Goal: Check status: Check status

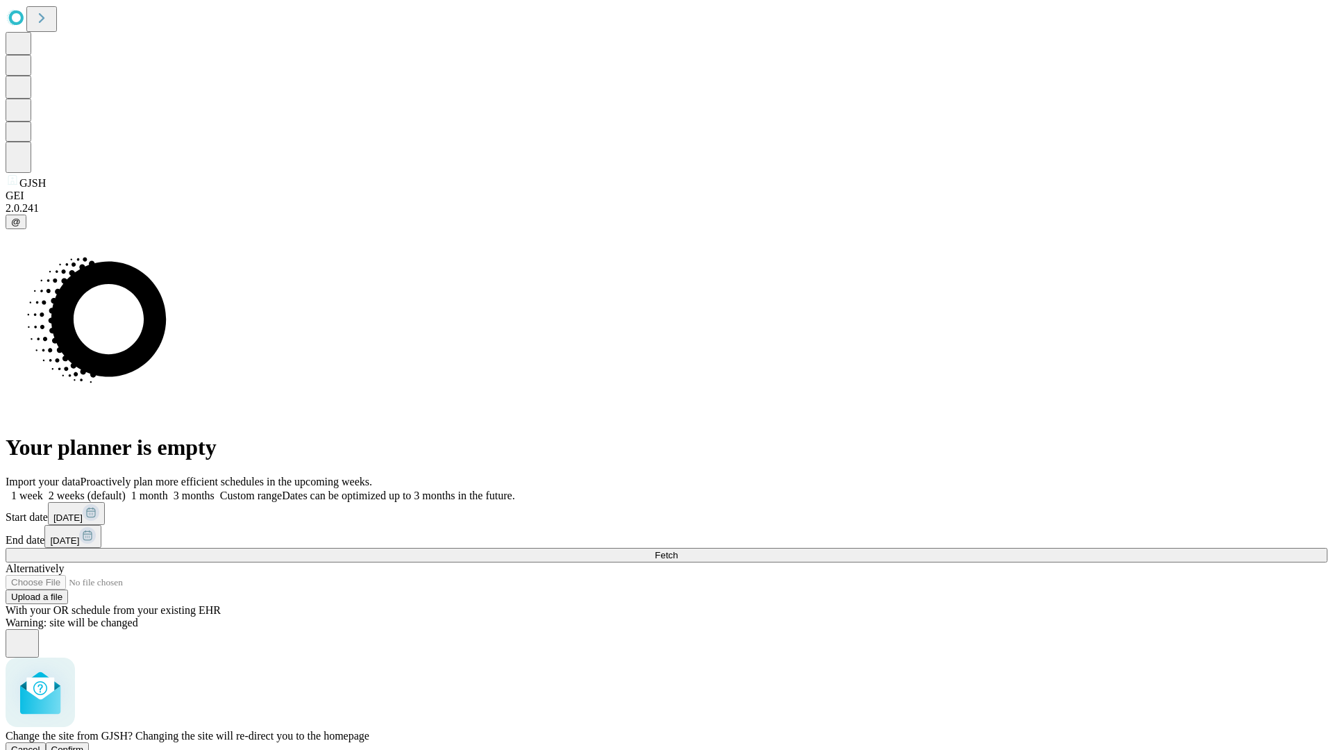
click at [84, 744] on span "Confirm" at bounding box center [67, 749] width 33 height 10
click at [43, 489] on label "1 week" at bounding box center [24, 495] width 37 height 12
click at [678, 550] on span "Fetch" at bounding box center [666, 555] width 23 height 10
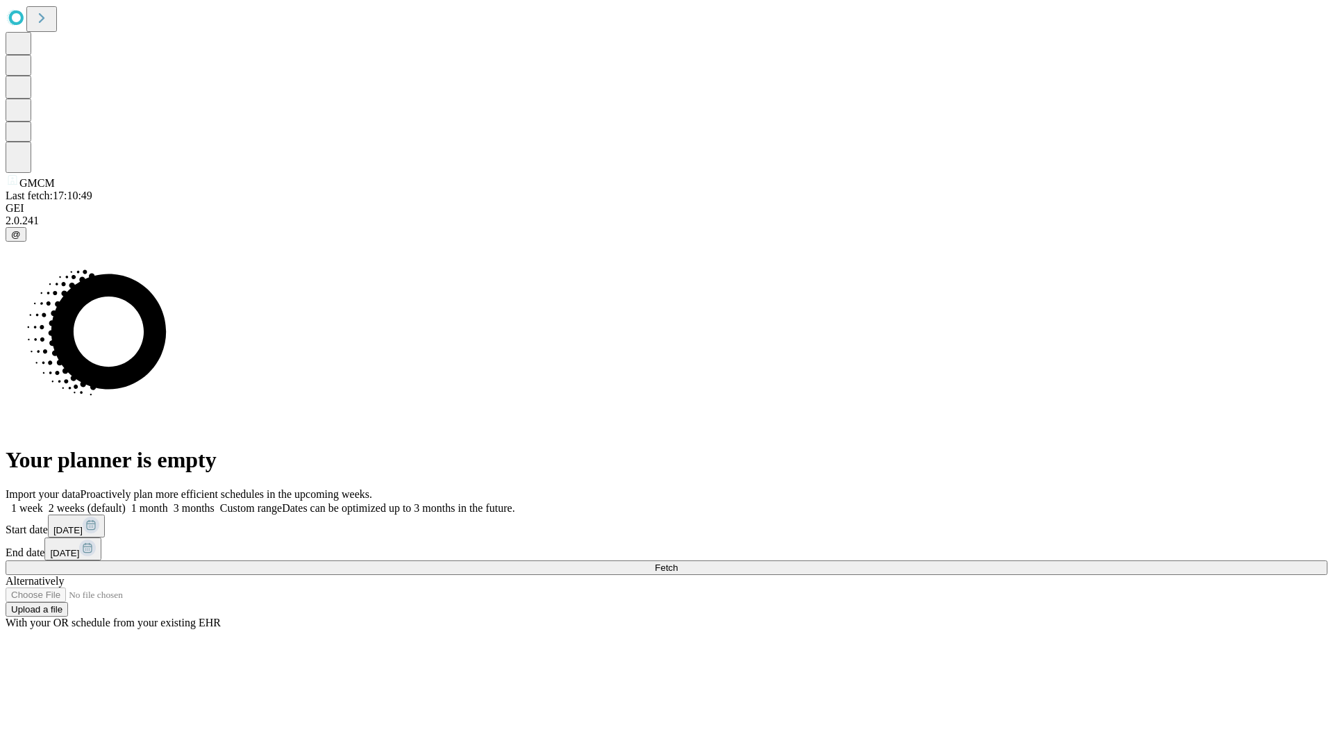
click at [43, 502] on label "1 week" at bounding box center [24, 508] width 37 height 12
click at [678, 562] on span "Fetch" at bounding box center [666, 567] width 23 height 10
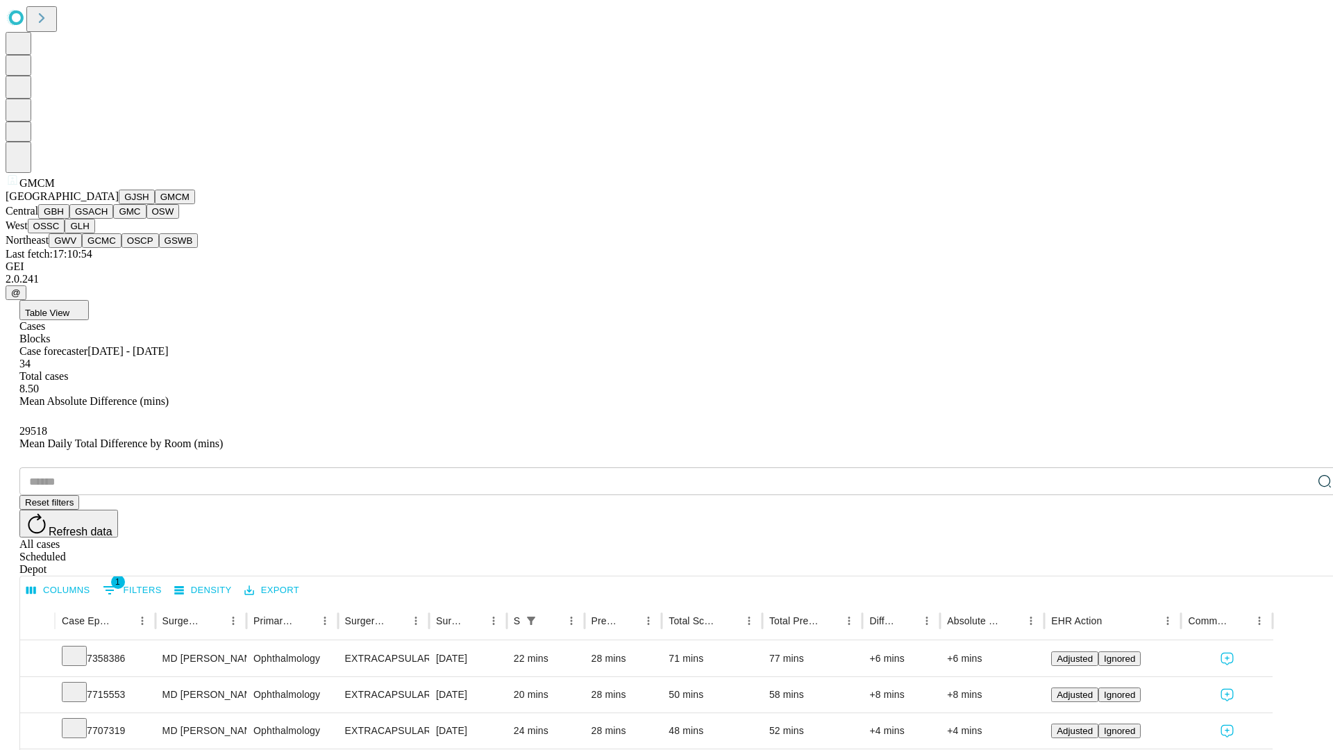
click at [69, 219] on button "GBH" at bounding box center [53, 211] width 31 height 15
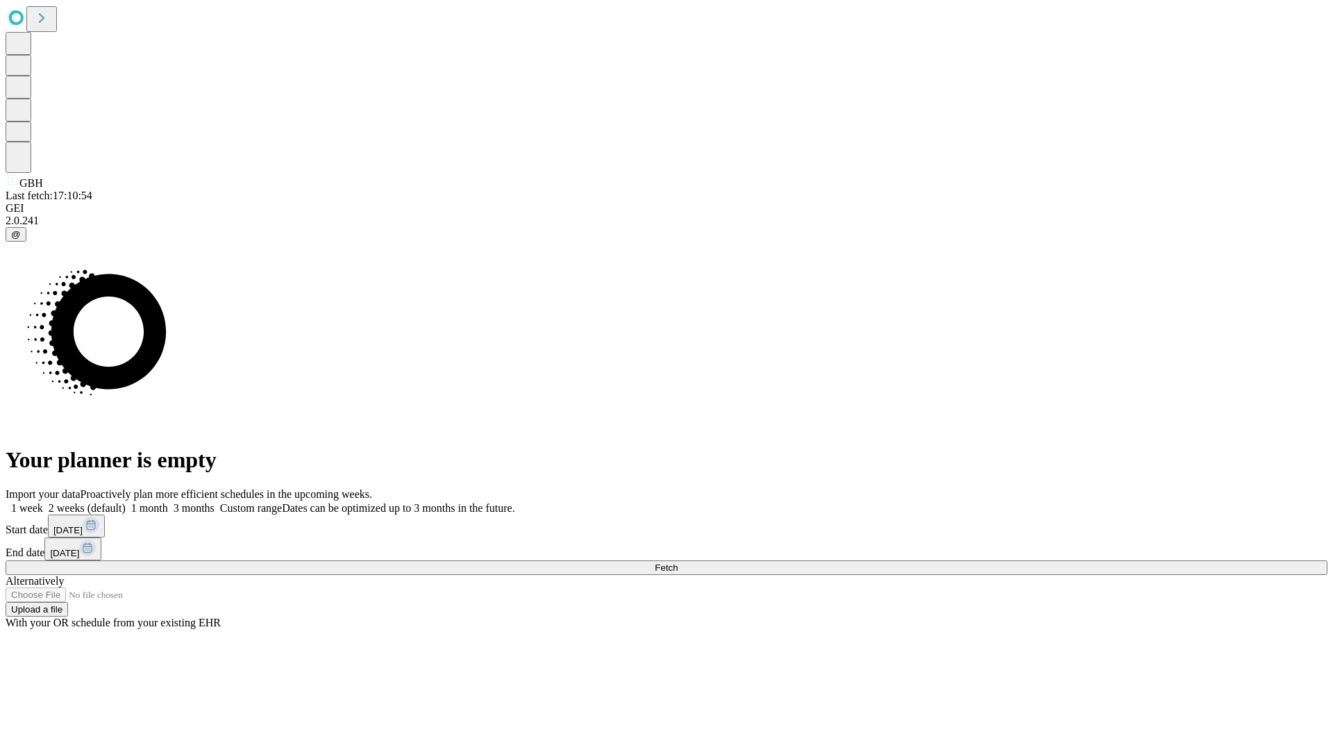
click at [43, 502] on label "1 week" at bounding box center [24, 508] width 37 height 12
click at [678, 562] on span "Fetch" at bounding box center [666, 567] width 23 height 10
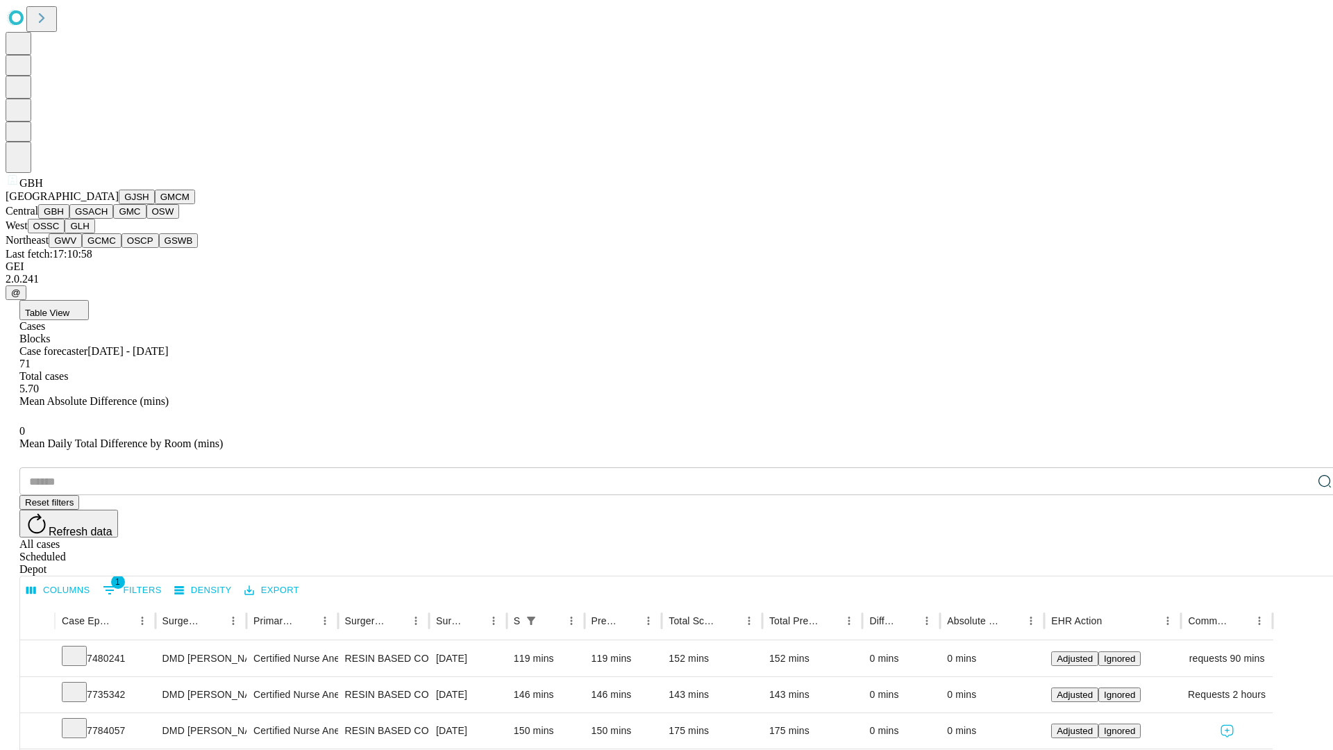
click at [108, 219] on button "GSACH" at bounding box center [91, 211] width 44 height 15
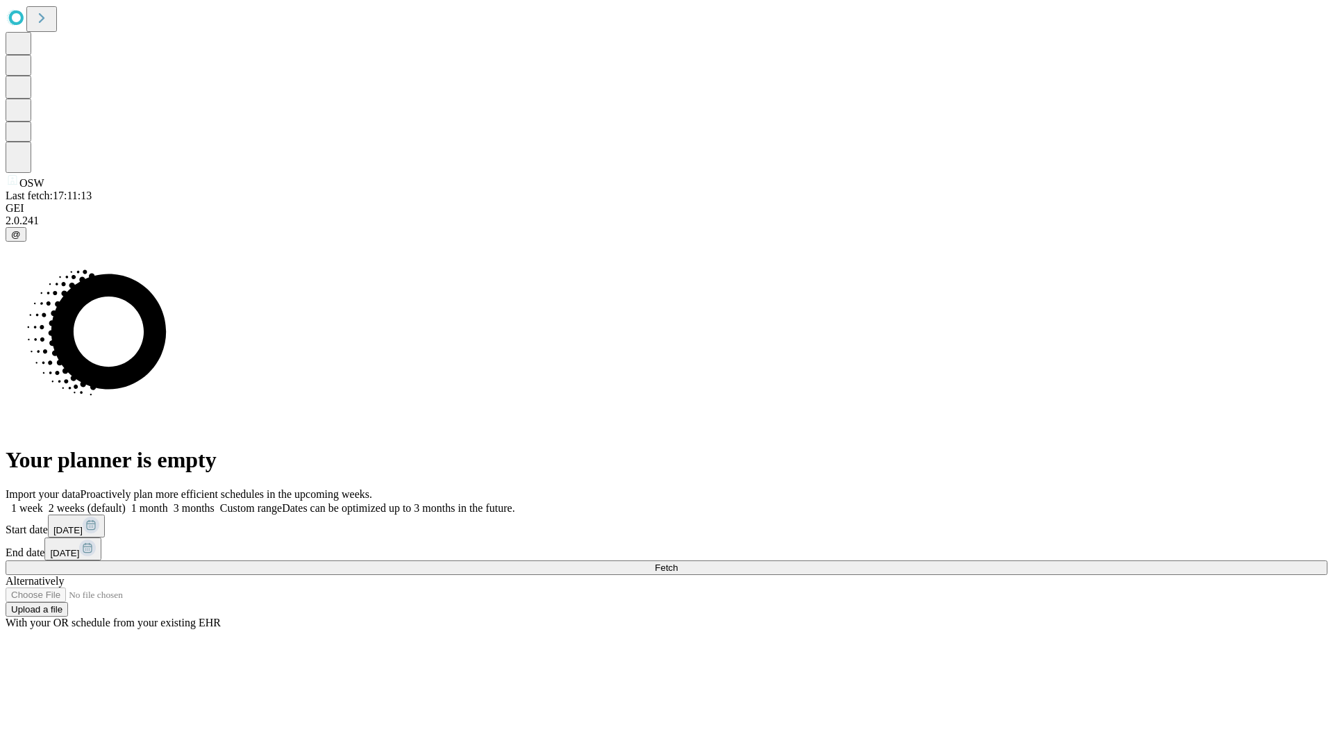
click at [678, 562] on span "Fetch" at bounding box center [666, 567] width 23 height 10
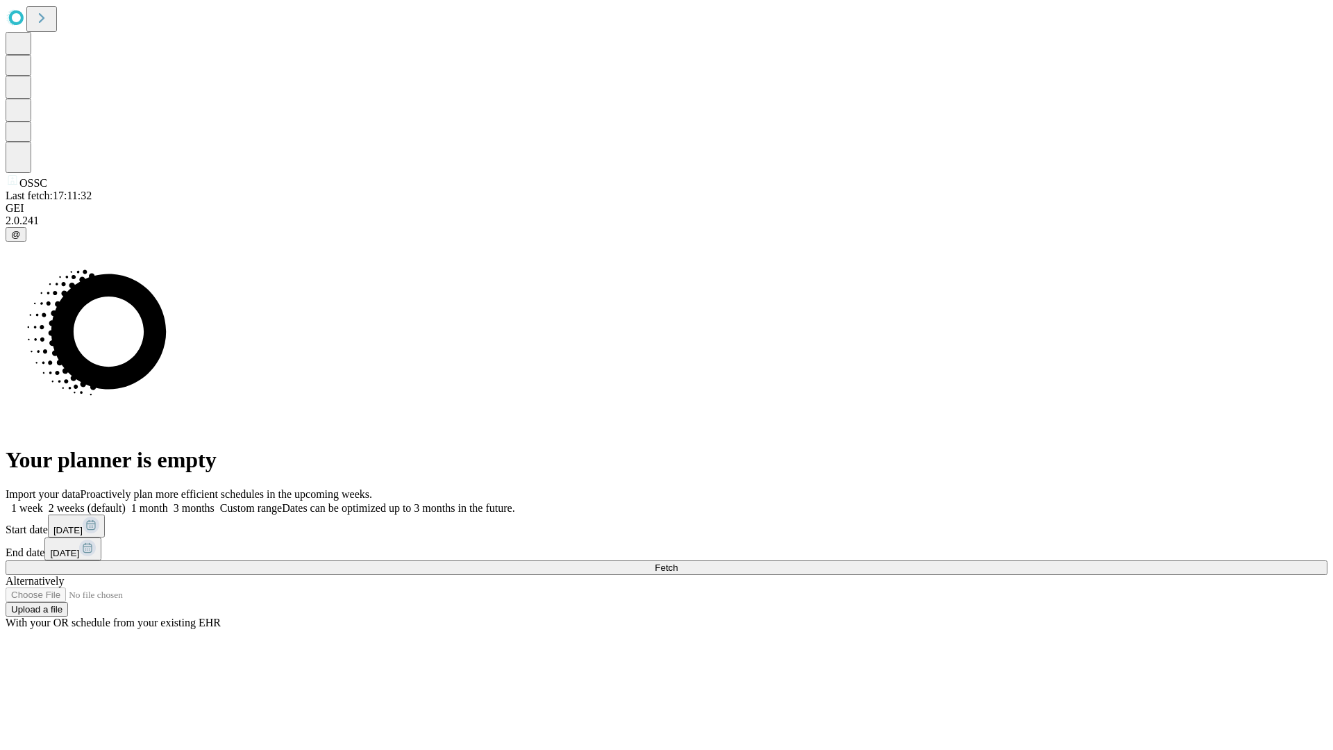
click at [43, 502] on label "1 week" at bounding box center [24, 508] width 37 height 12
click at [678, 562] on span "Fetch" at bounding box center [666, 567] width 23 height 10
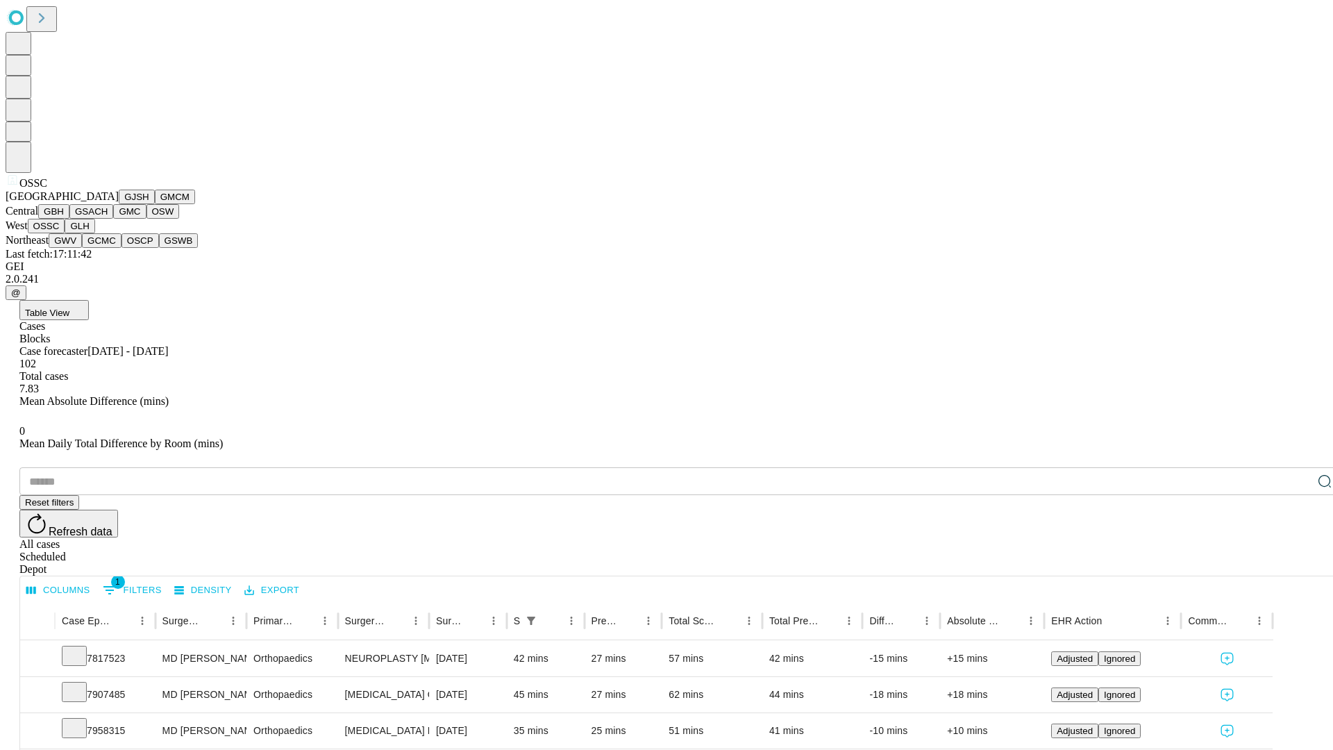
click at [94, 233] on button "GLH" at bounding box center [80, 226] width 30 height 15
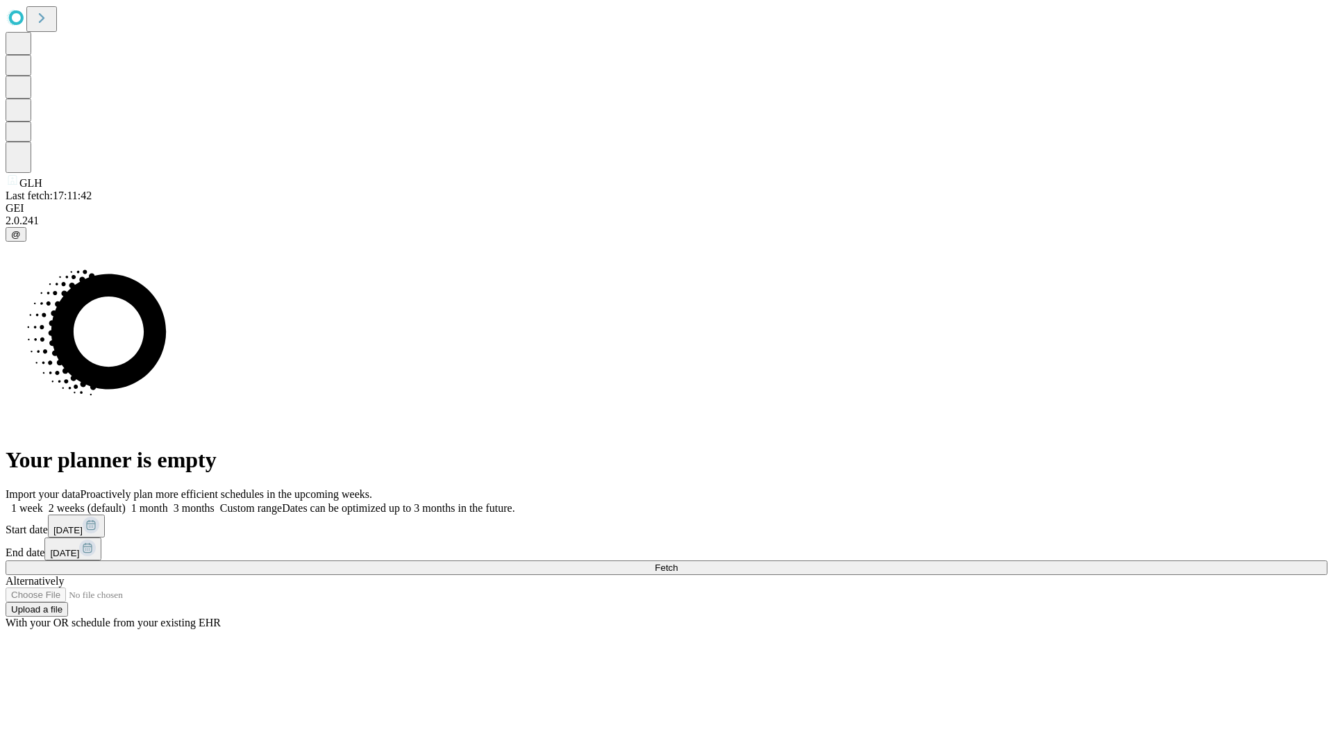
click at [678, 562] on span "Fetch" at bounding box center [666, 567] width 23 height 10
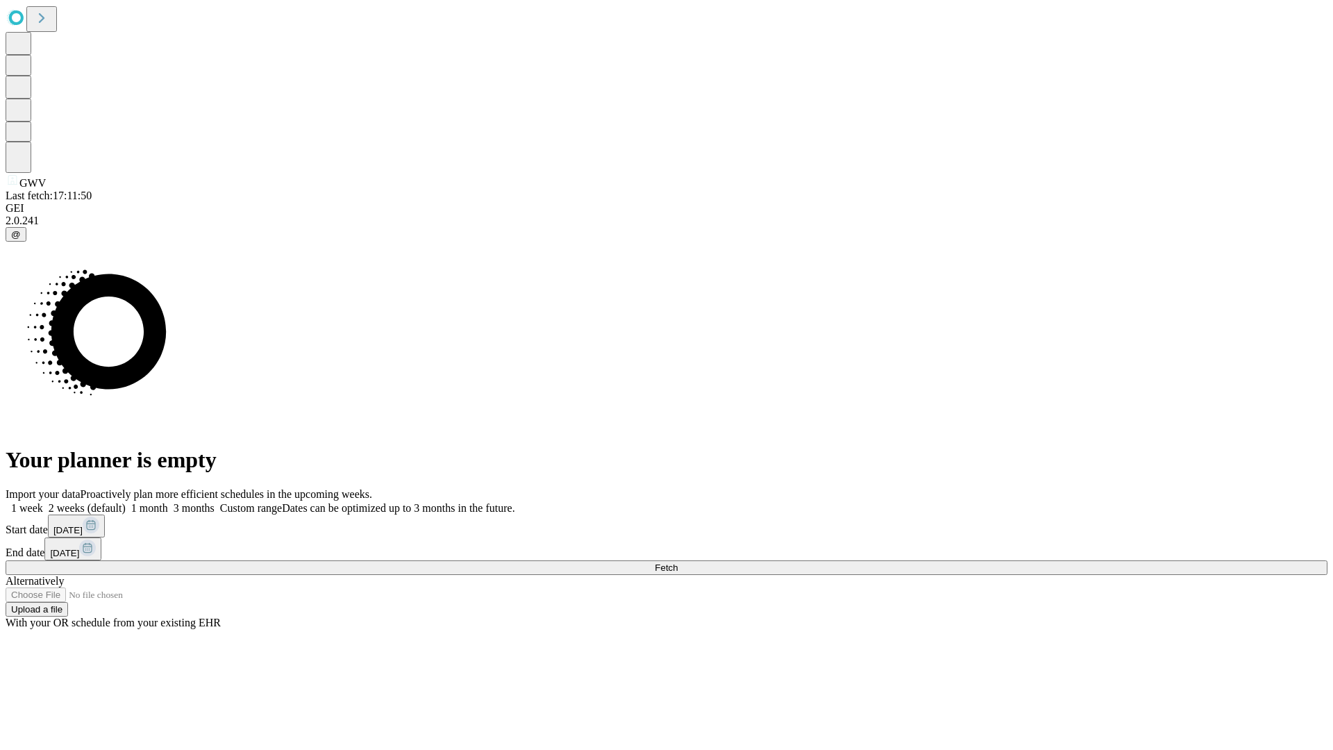
click at [678, 562] on span "Fetch" at bounding box center [666, 567] width 23 height 10
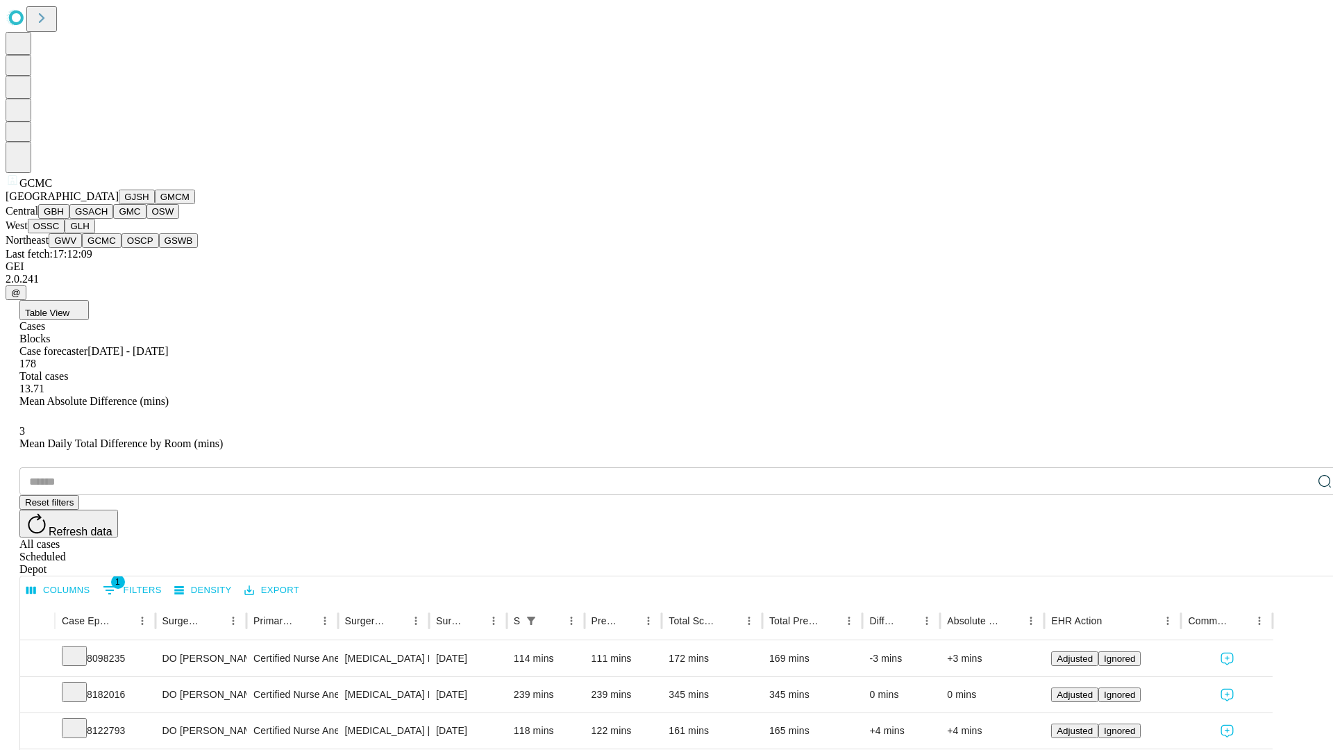
click at [121, 248] on button "OSCP" at bounding box center [139, 240] width 37 height 15
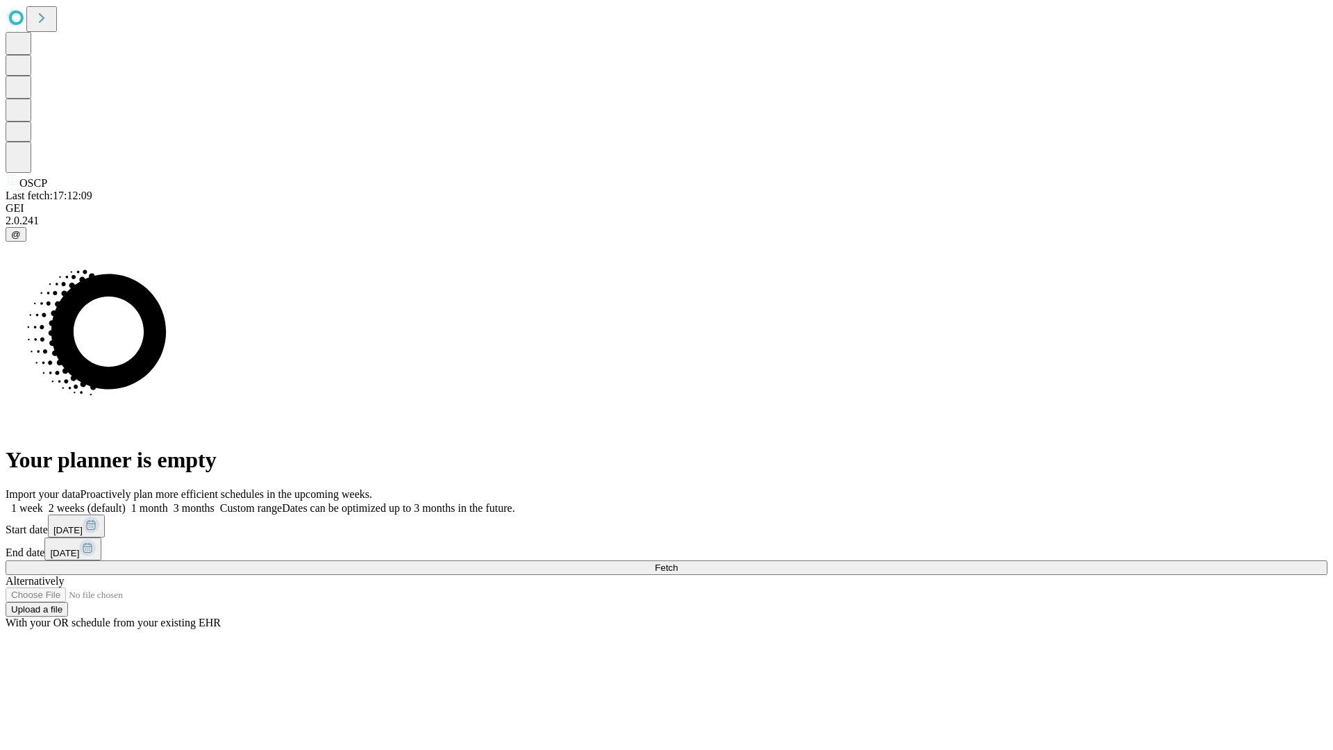
click at [678, 562] on span "Fetch" at bounding box center [666, 567] width 23 height 10
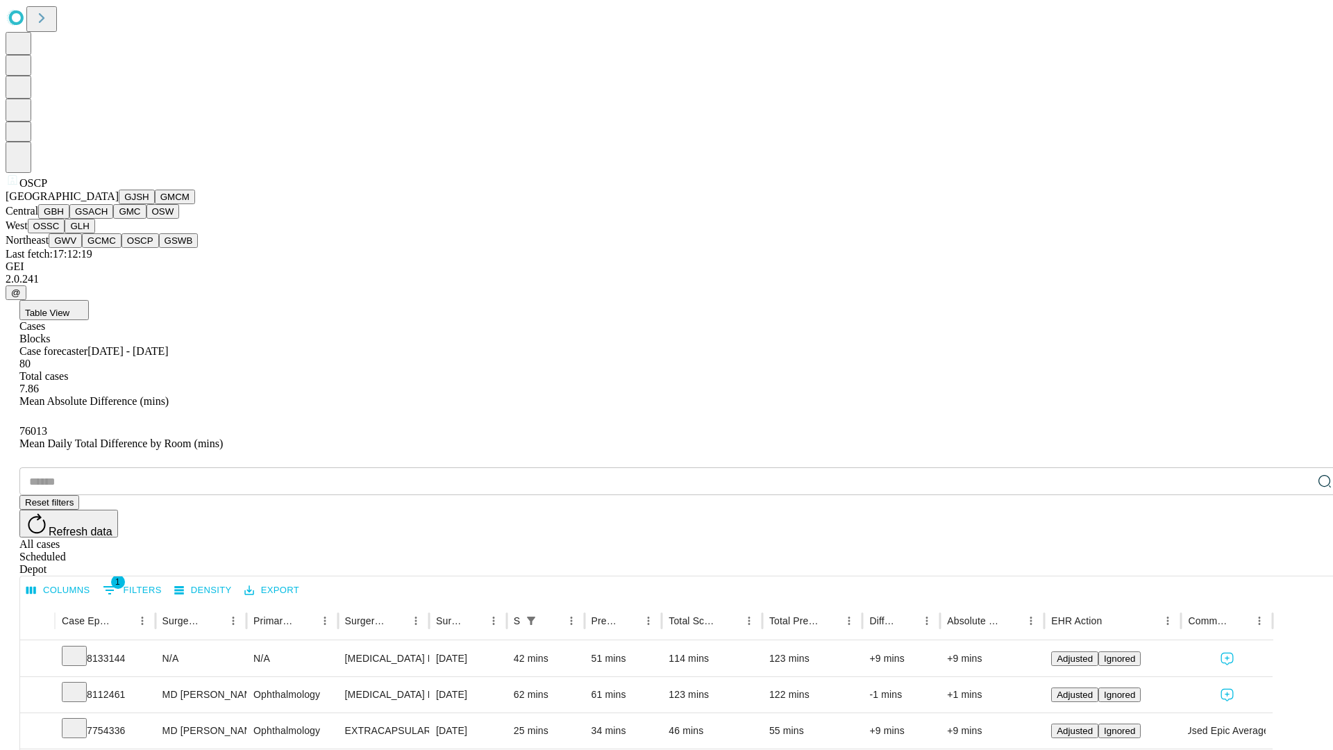
click at [159, 248] on button "GSWB" at bounding box center [179, 240] width 40 height 15
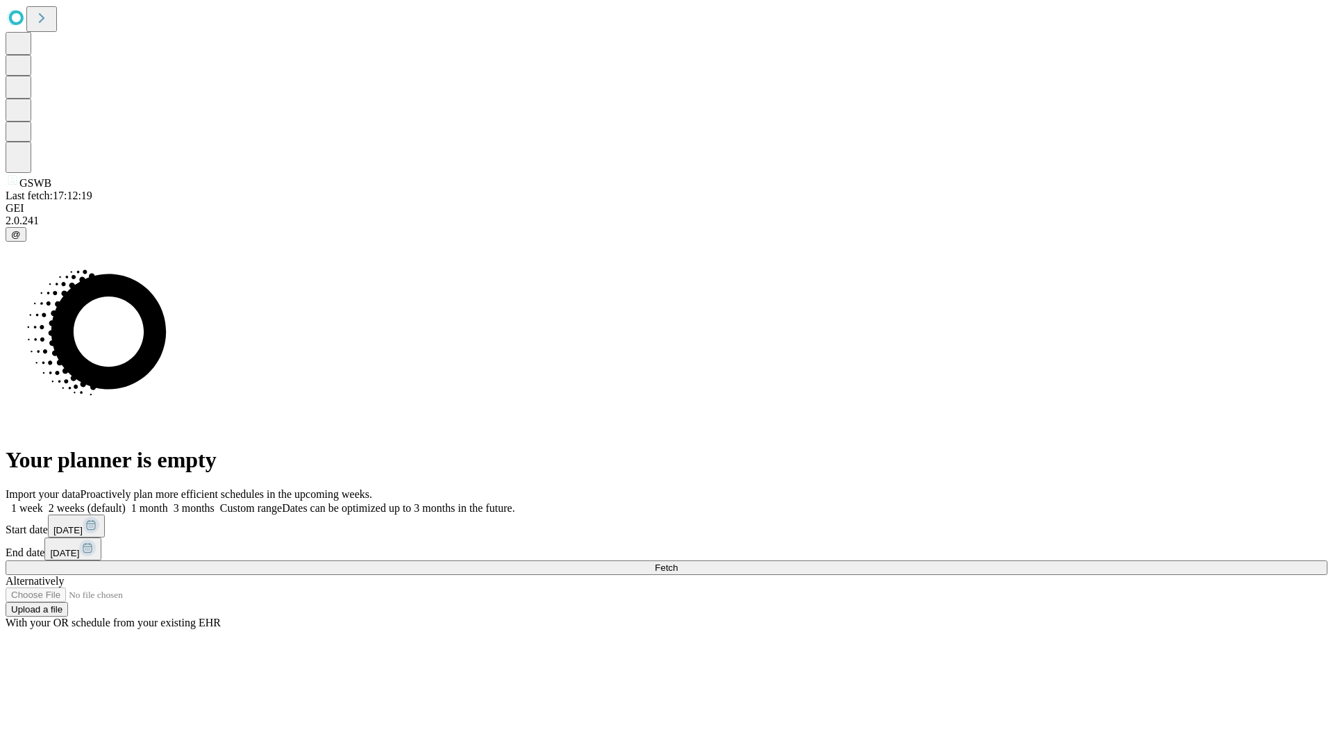
click at [43, 502] on label "1 week" at bounding box center [24, 508] width 37 height 12
click at [678, 562] on span "Fetch" at bounding box center [666, 567] width 23 height 10
